Goal: Task Accomplishment & Management: Manage account settings

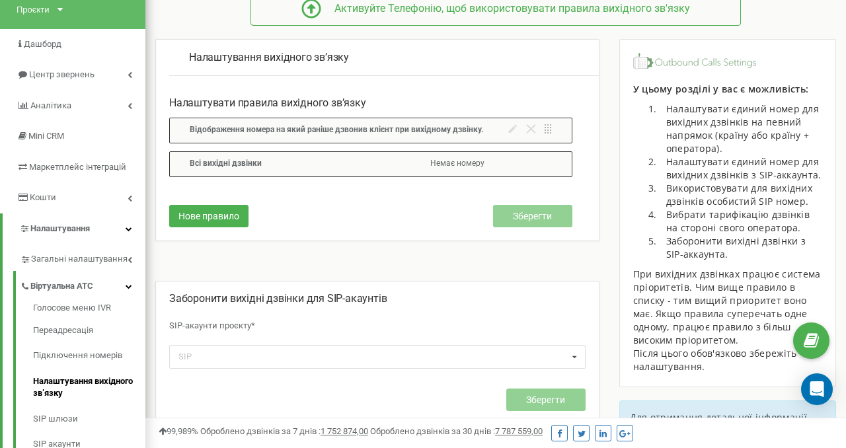
scroll to position [161, 0]
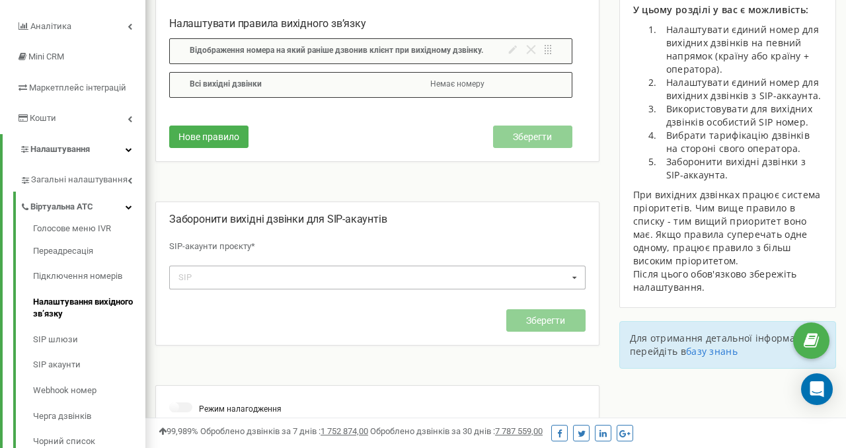
click at [323, 280] on div "SIP No results found." at bounding box center [377, 277] width 417 height 23
click at [320, 232] on div "Заборонити вихідні дзвінки для SIP-акаунтів SIP-акаунти проєкту* SIP No results…" at bounding box center [377, 278] width 417 height 133
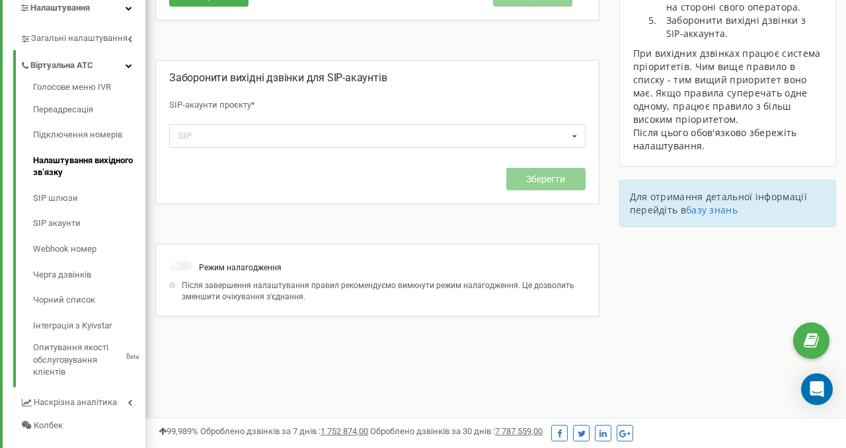
scroll to position [305, 0]
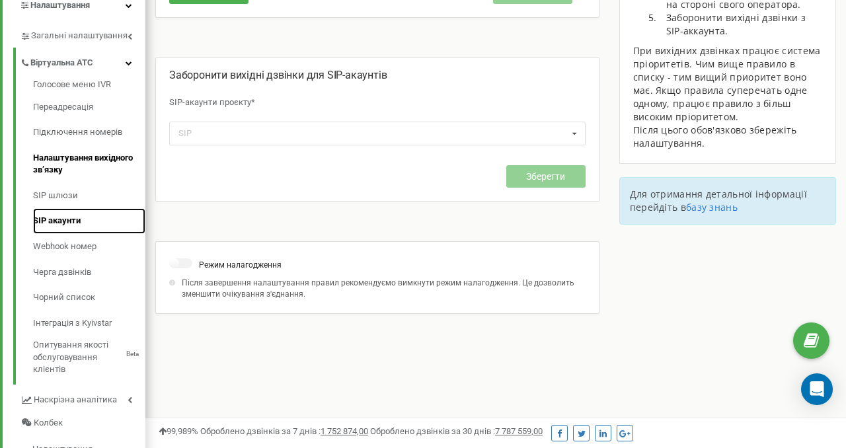
click at [60, 217] on link "SIP акаунти" at bounding box center [89, 221] width 112 height 26
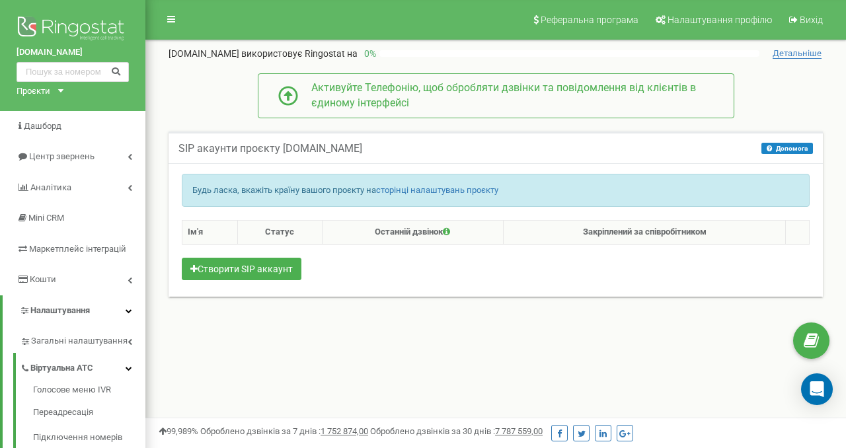
click at [576, 196] on p "Будь ласка, вкажіть країну вашого проєкту на сторінці налаштувань проєкту" at bounding box center [495, 190] width 607 height 13
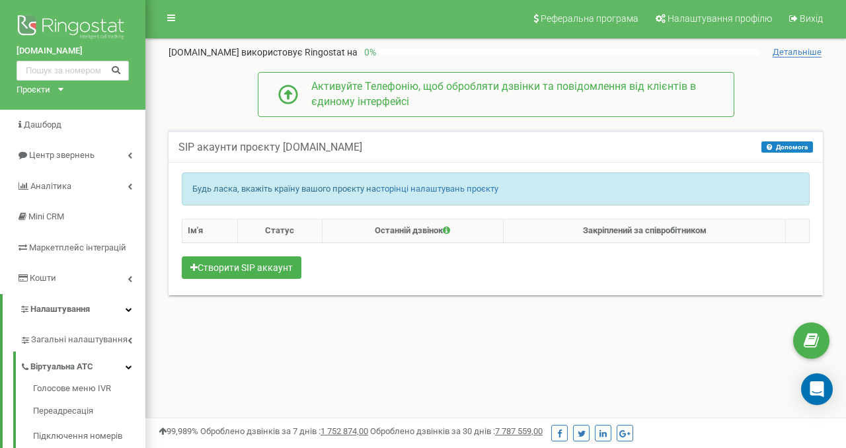
scroll to position [1, 0]
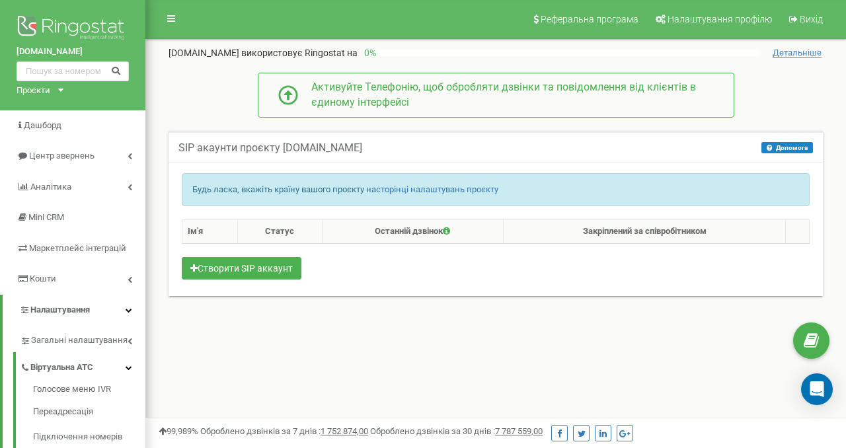
click at [337, 192] on p "Будь ласка, вкажіть країну вашого проєкту на сторінці налаштувань проєкту" at bounding box center [495, 190] width 607 height 13
click at [452, 190] on link "сторінці налаштувань проєкту" at bounding box center [437, 189] width 122 height 10
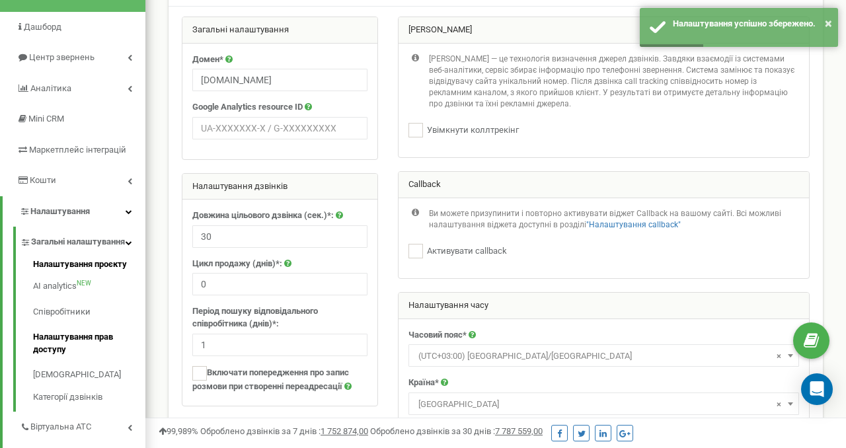
scroll to position [79, 0]
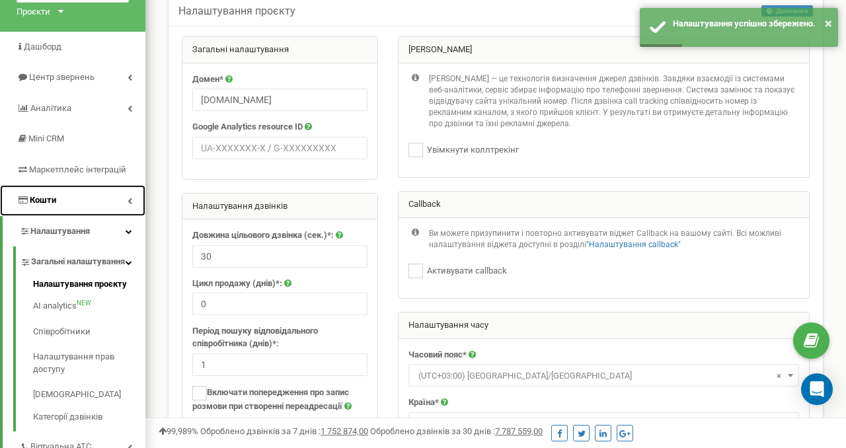
click at [47, 199] on span "Кошти" at bounding box center [43, 200] width 26 height 10
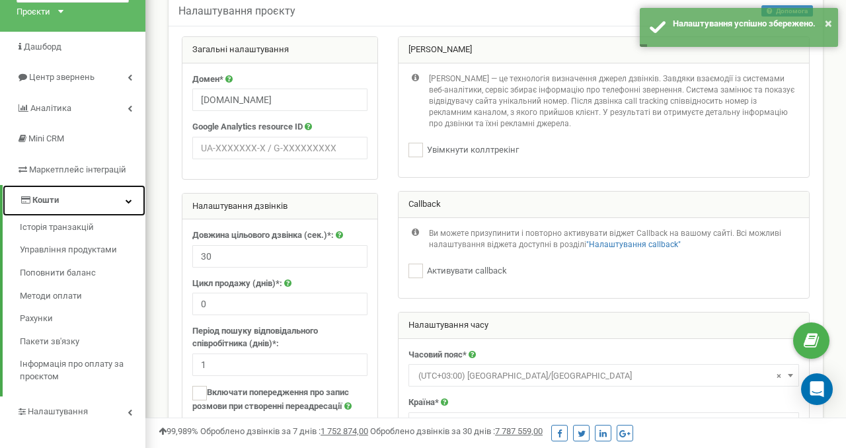
click at [88, 204] on link "Кошти" at bounding box center [74, 200] width 143 height 31
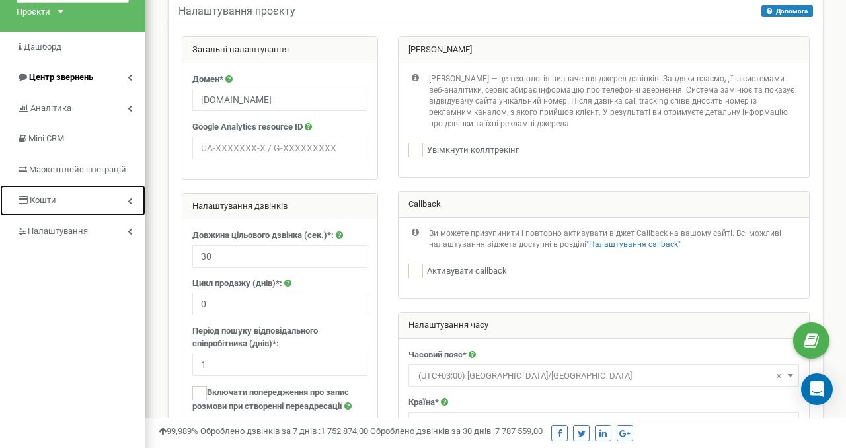
scroll to position [0, 0]
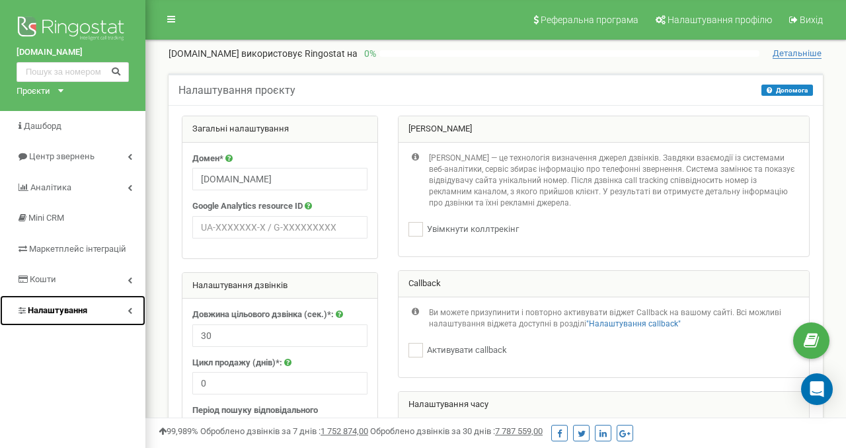
click at [68, 311] on span "Налаштування" at bounding box center [58, 310] width 60 height 10
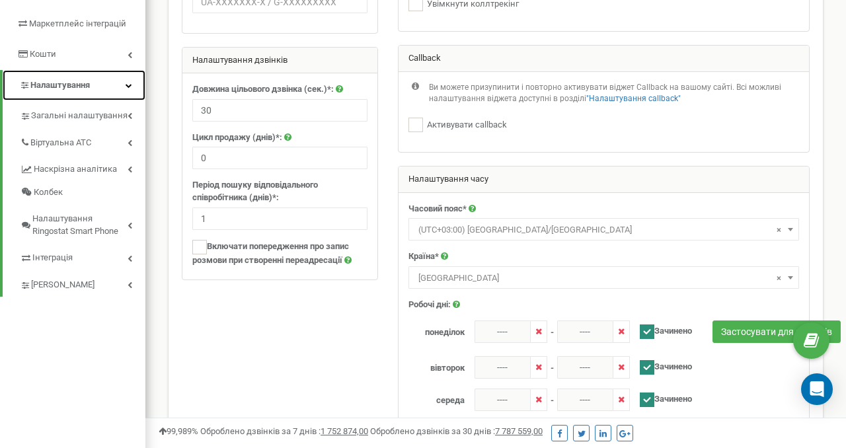
scroll to position [231, 0]
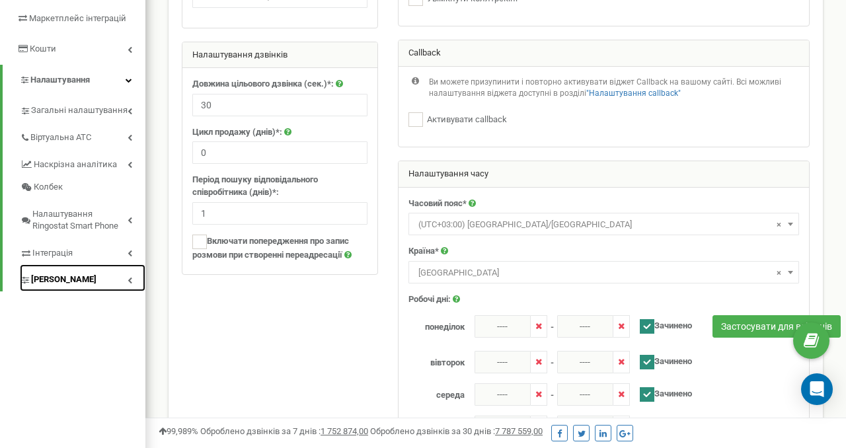
click at [67, 276] on span "[PERSON_NAME]" at bounding box center [63, 280] width 65 height 13
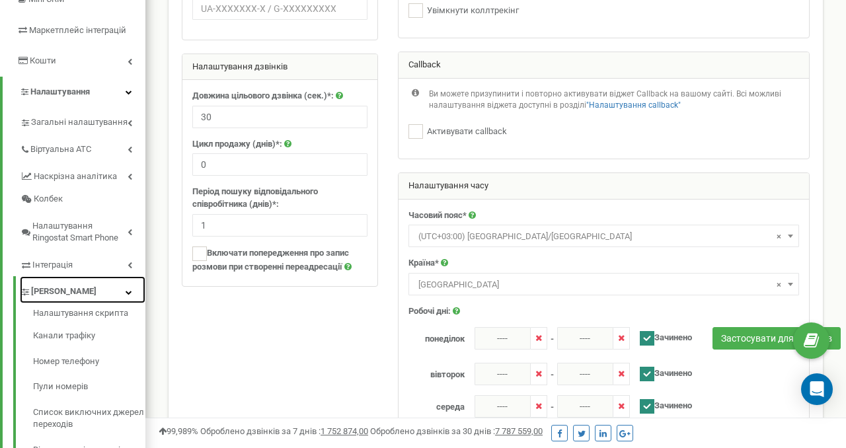
scroll to position [83, 0]
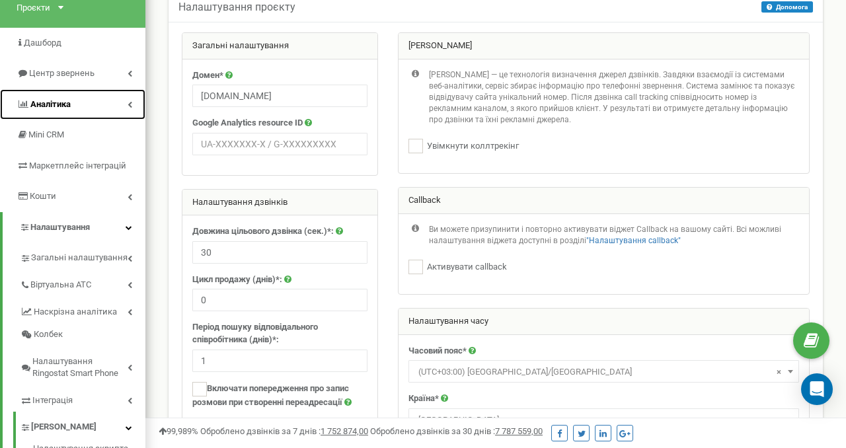
click at [74, 102] on link "Аналiтика" at bounding box center [72, 104] width 145 height 31
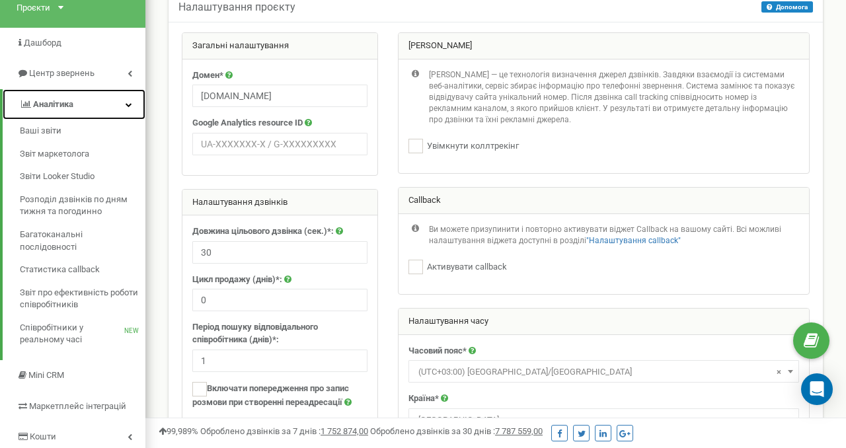
click at [74, 102] on link "Аналiтика" at bounding box center [74, 104] width 143 height 31
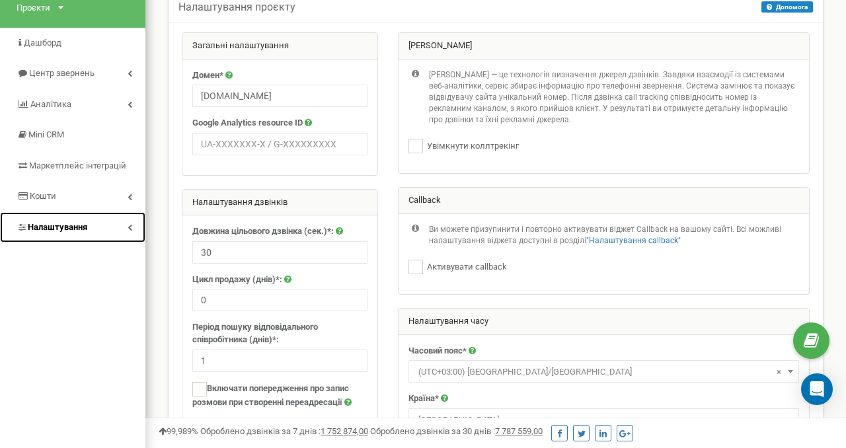
click at [63, 225] on span "Налаштування" at bounding box center [58, 227] width 60 height 10
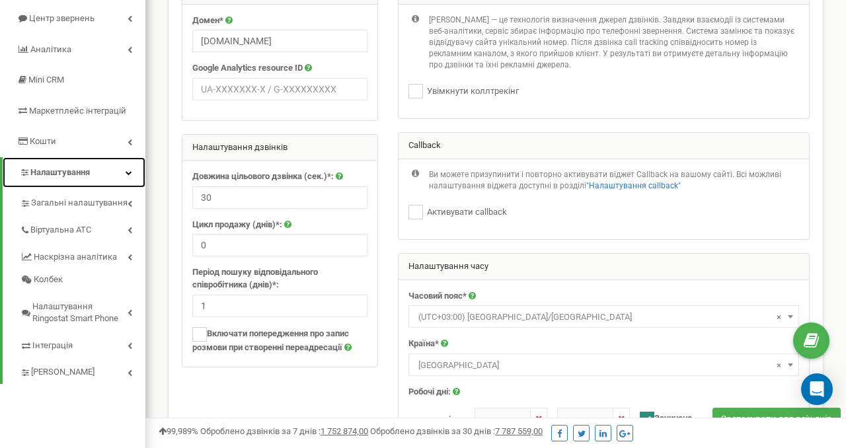
scroll to position [139, 0]
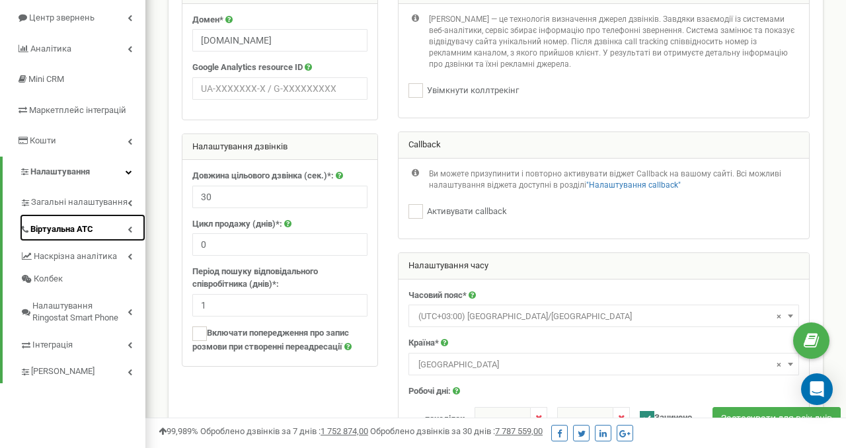
click at [63, 233] on span "Віртуальна АТС" at bounding box center [61, 229] width 63 height 13
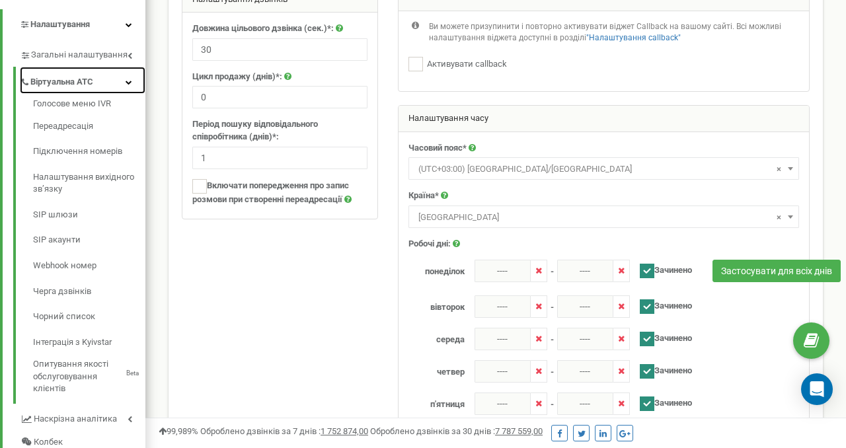
scroll to position [290, 0]
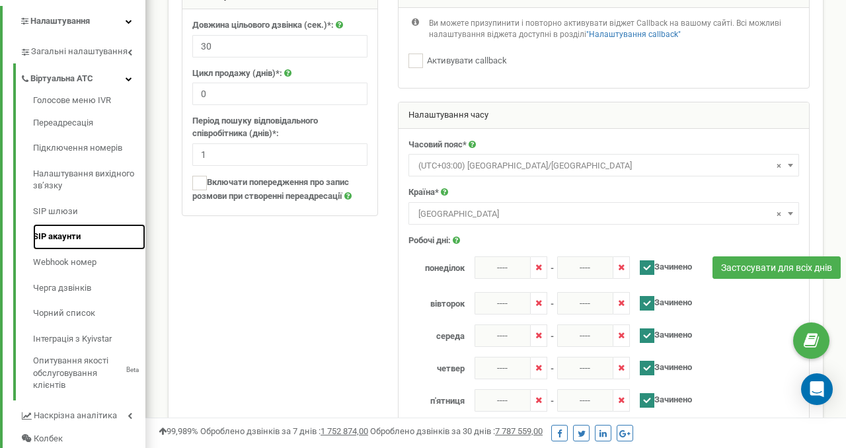
click at [64, 238] on link "SIP акаунти" at bounding box center [89, 237] width 112 height 26
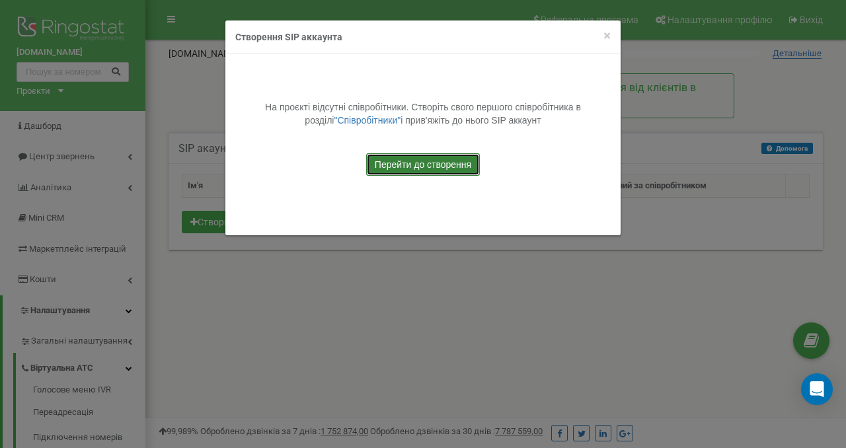
click at [389, 167] on link "Перейти до створення" at bounding box center [423, 164] width 114 height 22
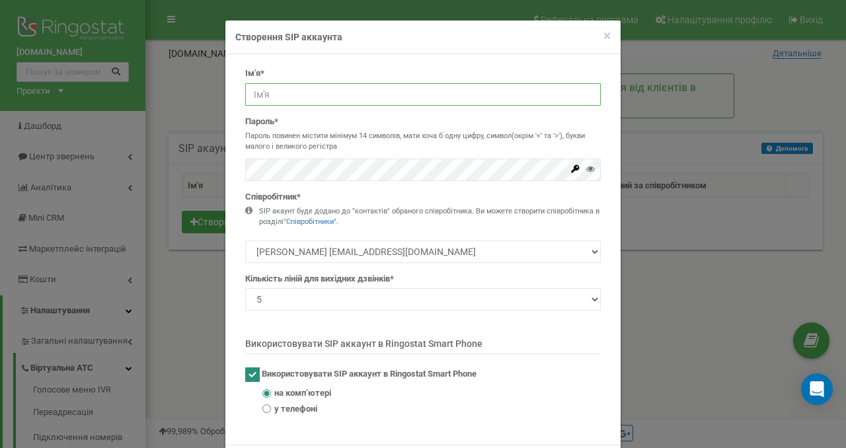
type input "krokwebdesigncomua_"
click at [263, 95] on input "krokwebdesigncomua_" at bounding box center [423, 94] width 356 height 22
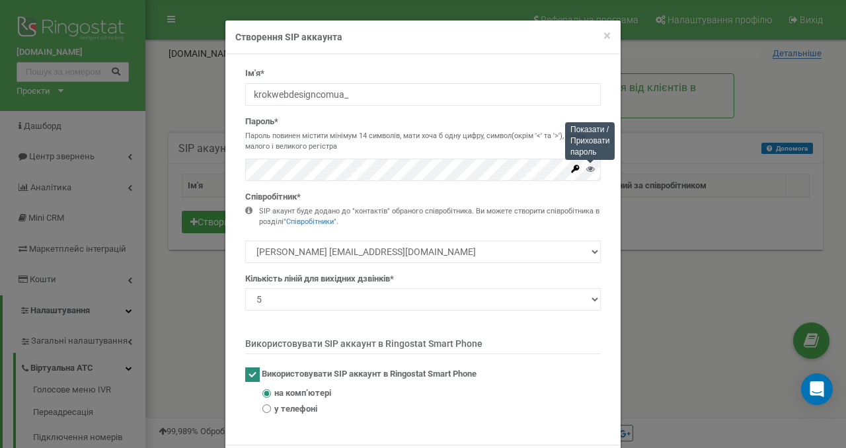
click at [586, 170] on icon at bounding box center [590, 169] width 9 height 9
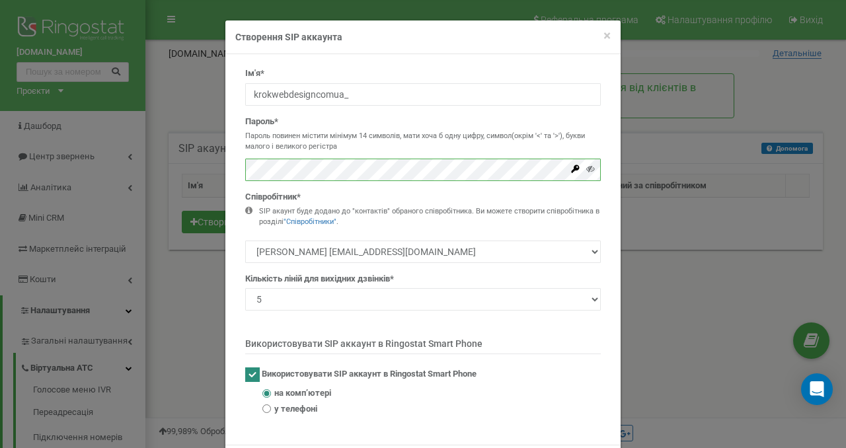
scroll to position [53, 0]
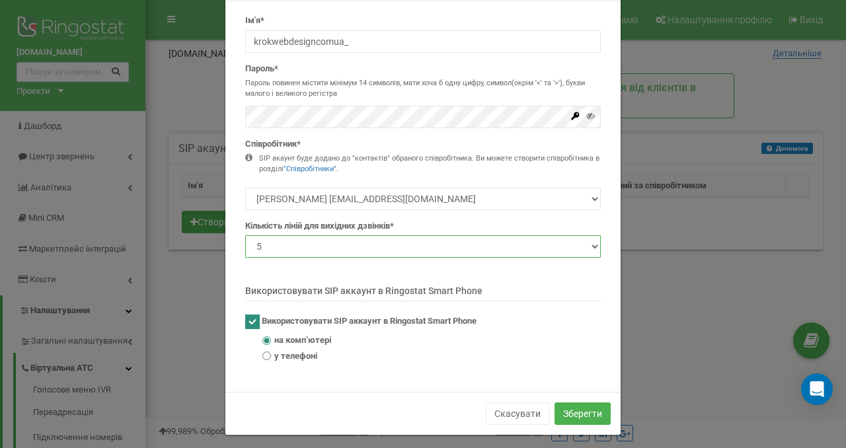
click at [330, 253] on select "1 2 3 4 5 10 20 50 100" at bounding box center [423, 246] width 356 height 22
select select "3"
click at [245, 235] on select "1 2 3 4 5 10 20 50 100" at bounding box center [423, 246] width 356 height 22
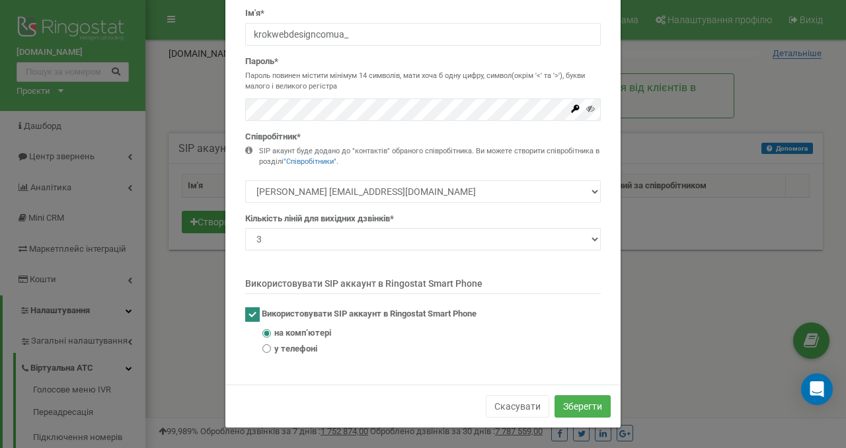
click at [301, 349] on span "у телефоні" at bounding box center [295, 349] width 43 height 13
click at [271, 349] on input "у телефоні" at bounding box center [266, 348] width 9 height 9
radio input "true"
click at [289, 331] on span "на компʼютері" at bounding box center [302, 333] width 57 height 13
click at [271, 331] on input "на компʼютері" at bounding box center [266, 333] width 9 height 9
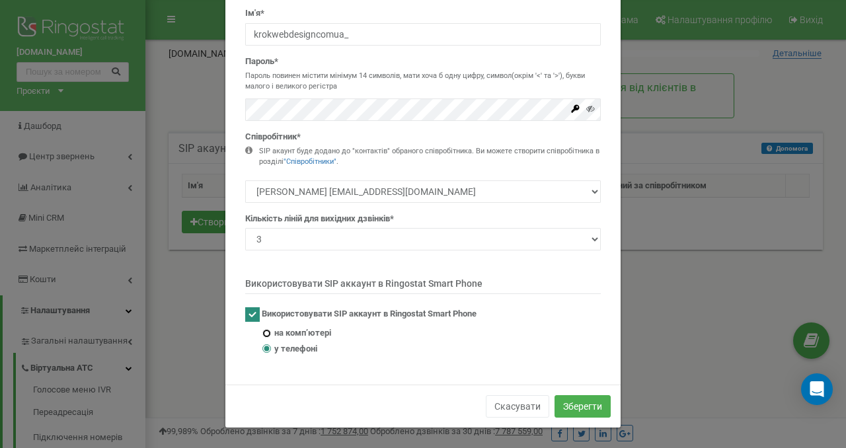
radio input "true"
click at [579, 406] on button "Зберегти" at bounding box center [583, 406] width 56 height 22
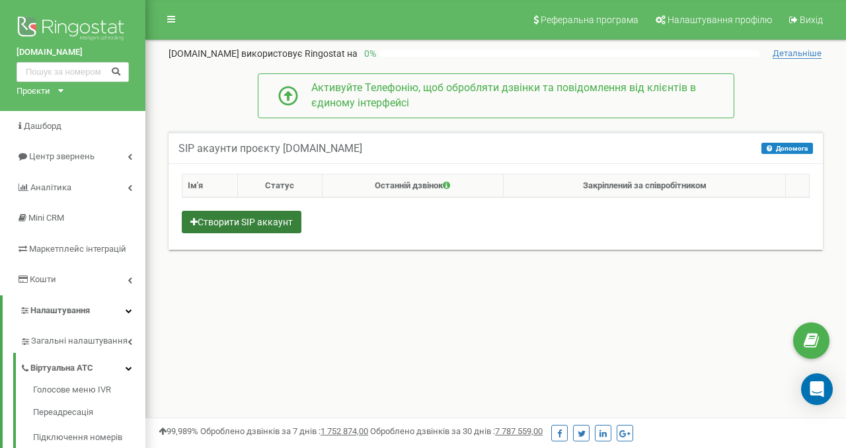
click at [253, 218] on button "Створити SIP аккаунт" at bounding box center [242, 222] width 120 height 22
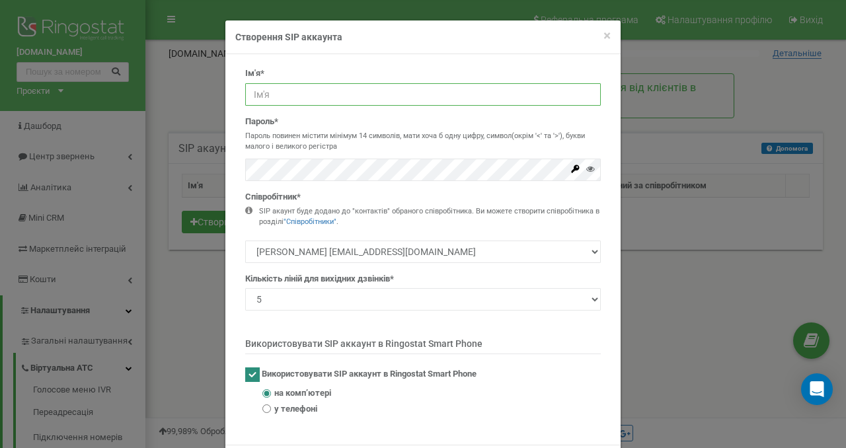
type input "krokwebdesigncomua_"
click at [272, 94] on input "krokwebdesigncomua_" at bounding box center [423, 94] width 356 height 22
type input "krokwebdesigncomua_"
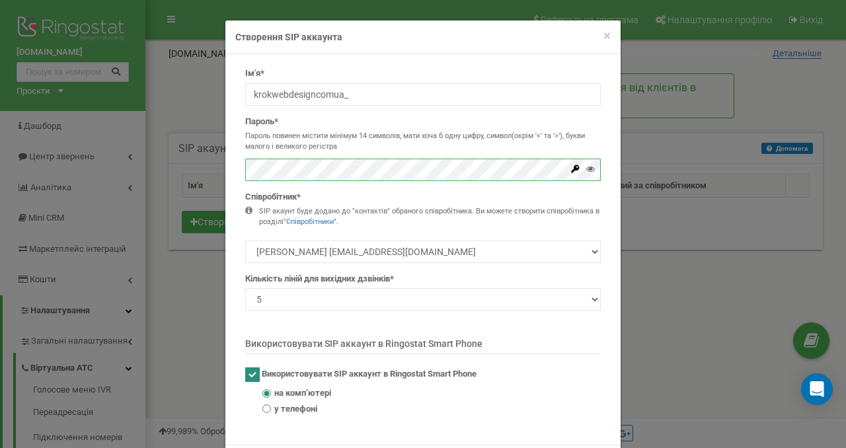
scroll to position [60, 0]
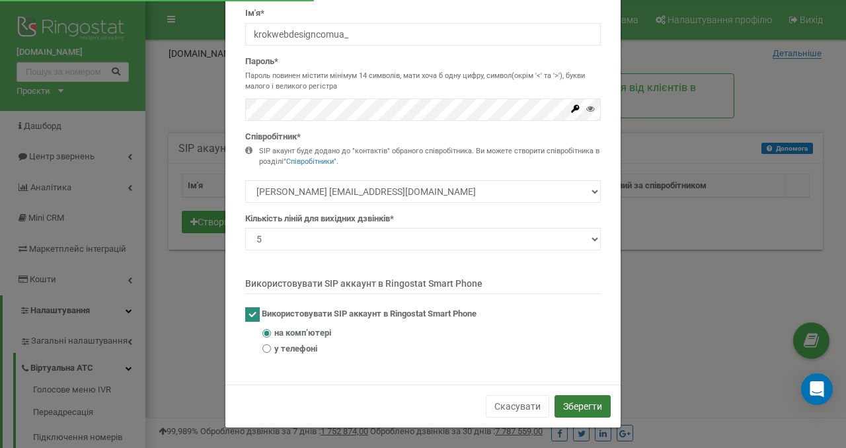
click at [569, 407] on button "Зберегти" at bounding box center [583, 406] width 56 height 22
click at [577, 403] on button "Зберегти" at bounding box center [583, 406] width 56 height 22
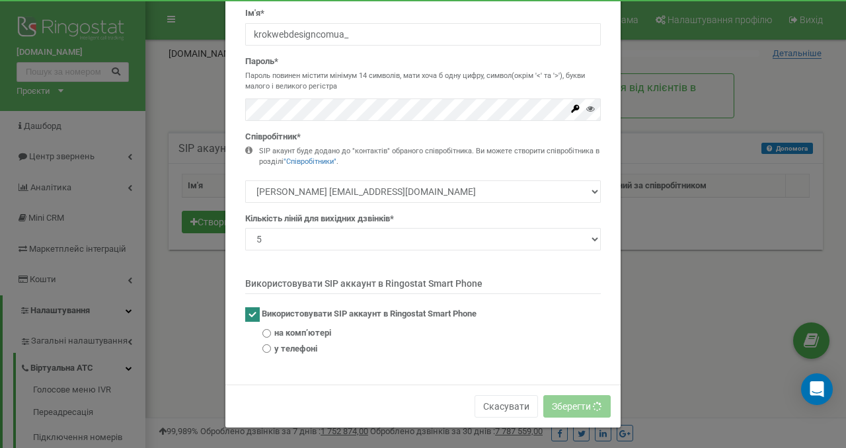
click at [592, 114] on div at bounding box center [590, 112] width 9 height 18
click at [518, 409] on button "Скасувати" at bounding box center [506, 406] width 63 height 22
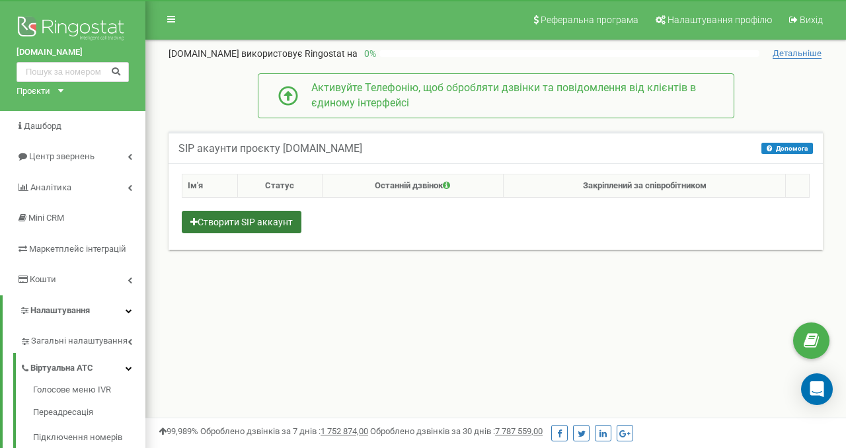
click at [244, 226] on button "Створити SIP аккаунт" at bounding box center [242, 222] width 120 height 22
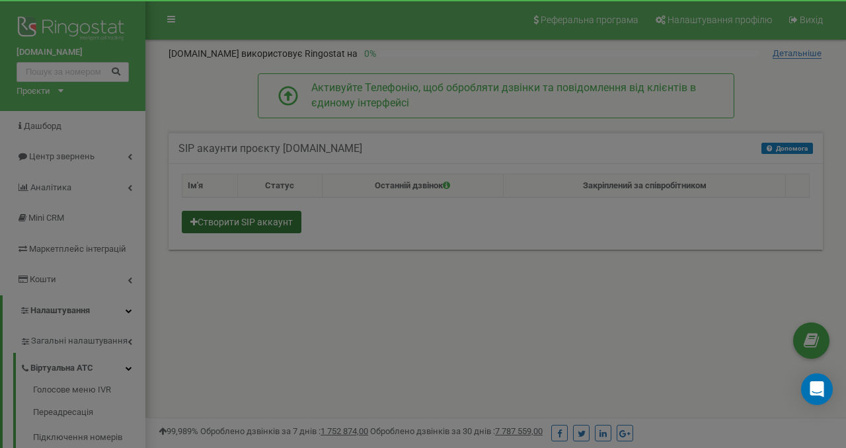
scroll to position [0, 0]
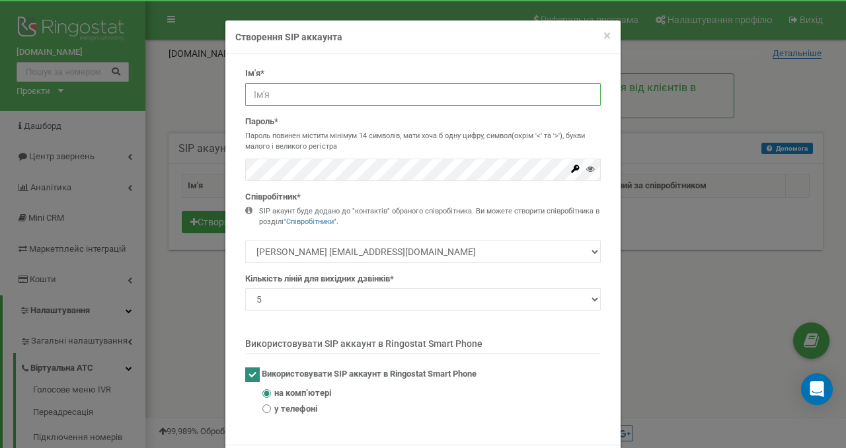
type input "krokwebdesigncomua_"
click at [289, 88] on input "krokwebdesigncomua_" at bounding box center [423, 94] width 356 height 22
click at [592, 172] on icon at bounding box center [590, 169] width 9 height 9
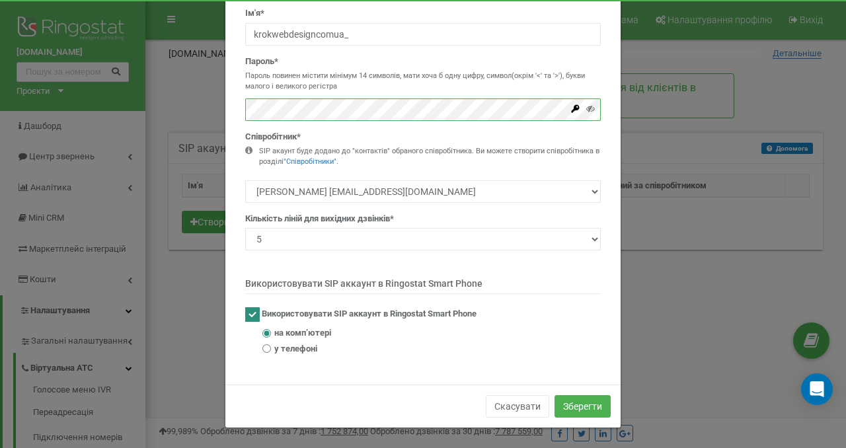
scroll to position [60, 0]
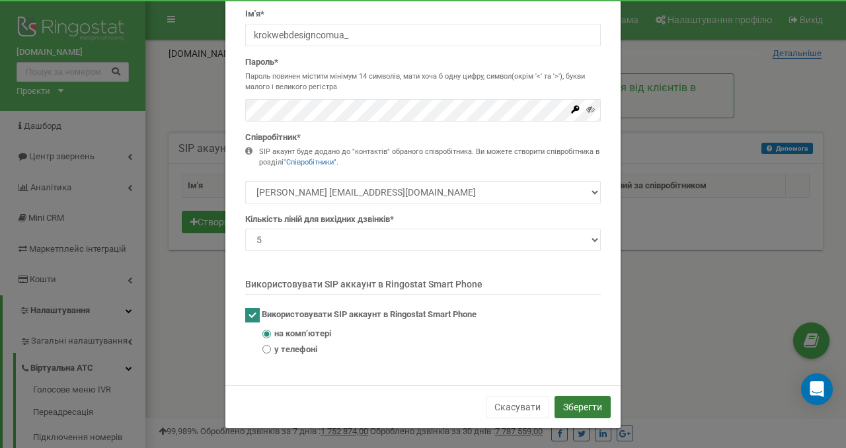
click at [572, 415] on button "Зберегти" at bounding box center [583, 407] width 56 height 22
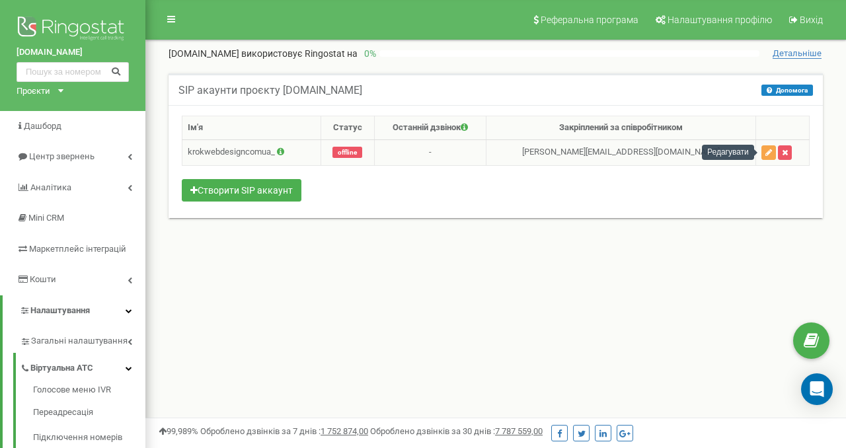
click at [767, 156] on icon "button" at bounding box center [769, 153] width 7 height 8
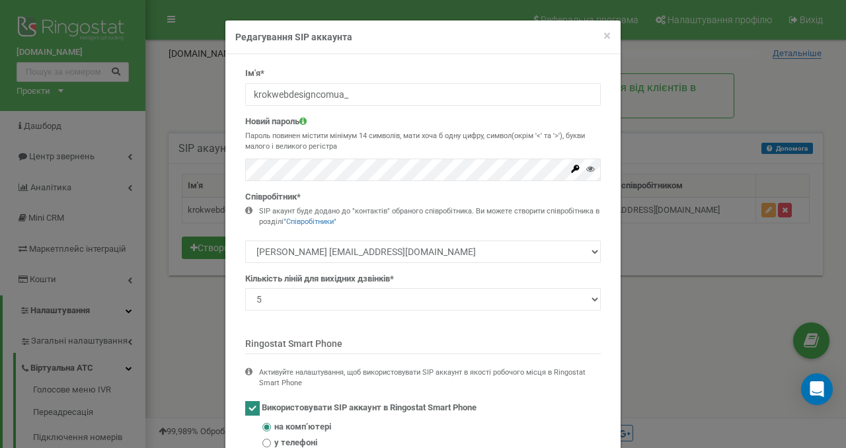
click at [602, 34] on h4 "Редагування SIP аккаунта" at bounding box center [423, 36] width 376 height 13
click at [614, 39] on div "× Close Редагування SIP аккаунта" at bounding box center [422, 37] width 395 height 34
click at [608, 39] on span "×" at bounding box center [607, 36] width 7 height 16
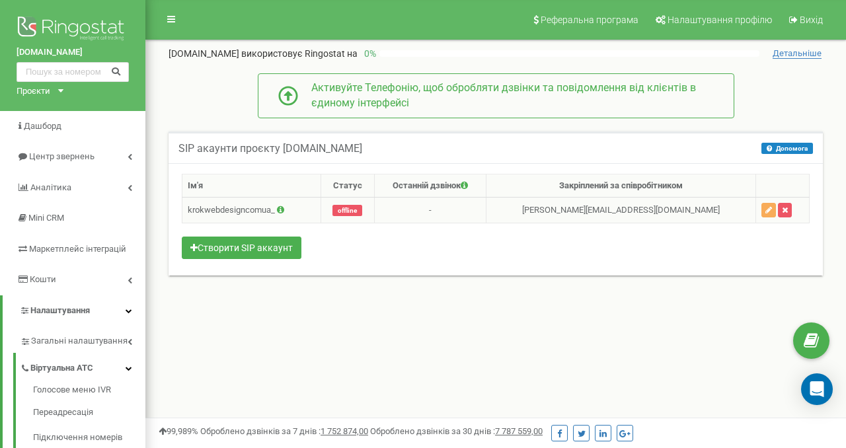
click at [346, 210] on span "offline" at bounding box center [348, 210] width 30 height 11
